Goal: Task Accomplishment & Management: Use online tool/utility

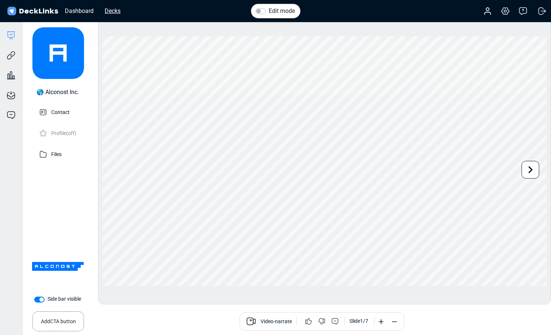
click at [115, 14] on div "Decks" at bounding box center [112, 10] width 23 height 9
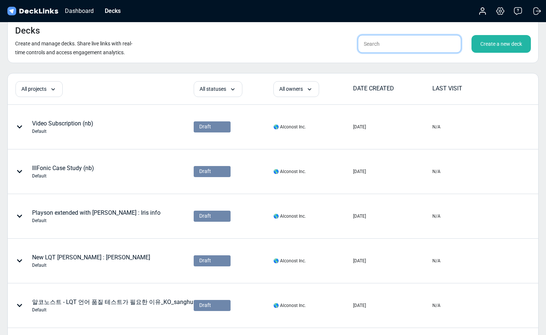
click at [373, 42] on input "text" at bounding box center [409, 44] width 103 height 18
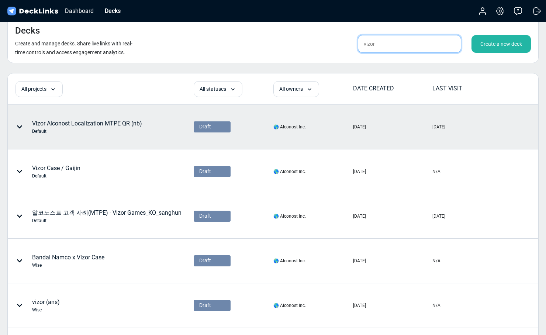
type input "vizor"
click at [136, 128] on div "Default" at bounding box center [87, 131] width 110 height 7
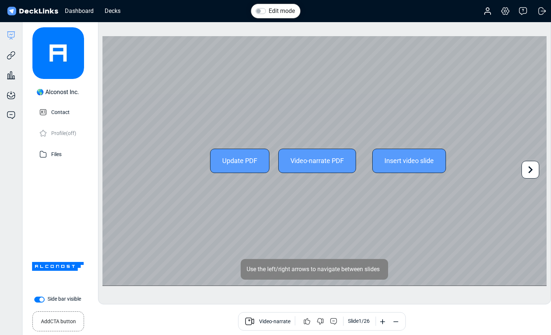
click at [534, 171] on icon at bounding box center [531, 170] width 14 height 14
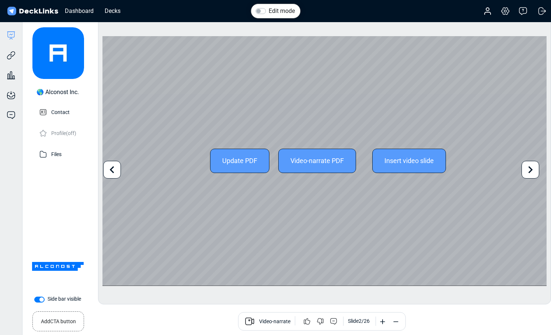
click at [531, 170] on icon at bounding box center [531, 169] width 4 height 7
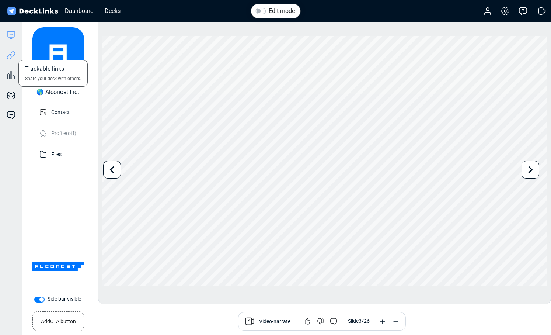
click at [8, 55] on icon at bounding box center [11, 55] width 9 height 9
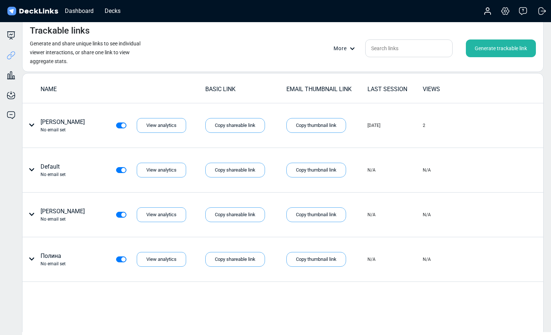
click at [498, 46] on div "Generate trackable link" at bounding box center [501, 48] width 70 height 18
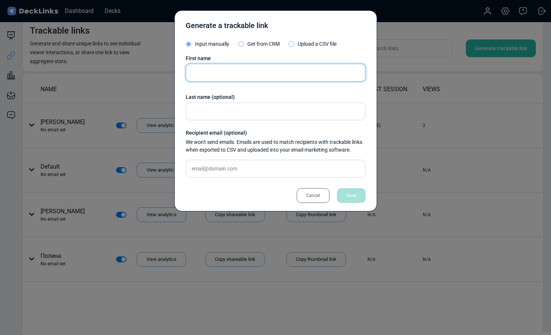
click at [264, 77] on input "text" at bounding box center [276, 73] width 180 height 18
type input "Mati"
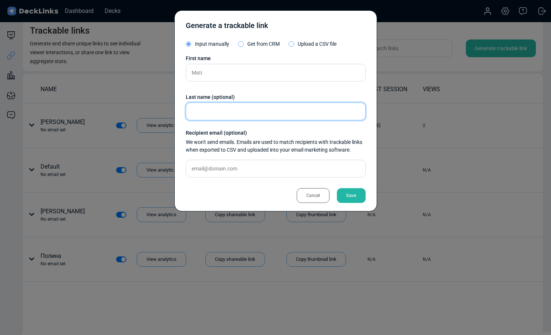
click at [253, 106] on input "text" at bounding box center [276, 112] width 180 height 18
paste input "[PERSON_NAME]"
type input "[PERSON_NAME]"
click at [355, 195] on div "Save" at bounding box center [351, 195] width 29 height 15
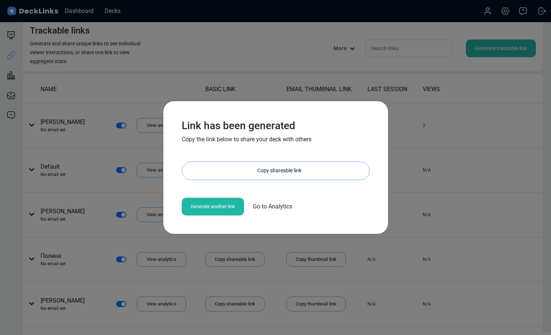
click at [346, 168] on div "Copy shareable link" at bounding box center [280, 171] width 180 height 18
click at [269, 72] on div "Link has been generated Copy the link below to share your deck with others [URL…" at bounding box center [275, 167] width 551 height 335
